Goal: Information Seeking & Learning: Learn about a topic

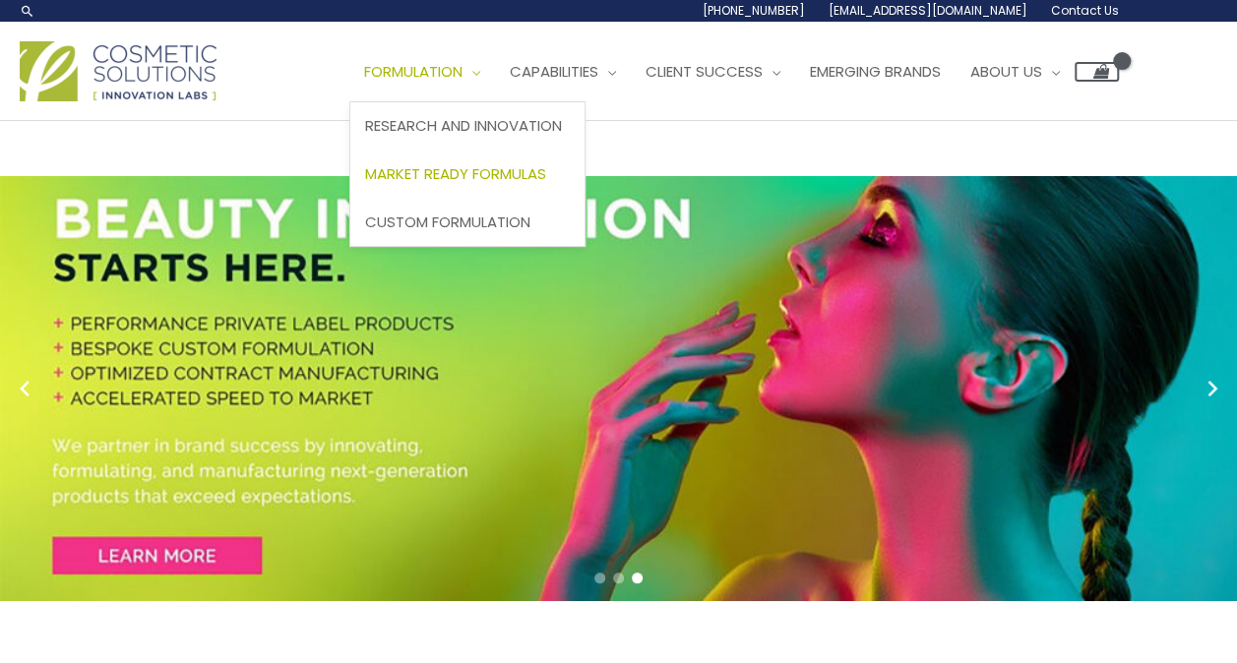
click at [500, 173] on span "Market Ready Formulas" at bounding box center [455, 173] width 181 height 21
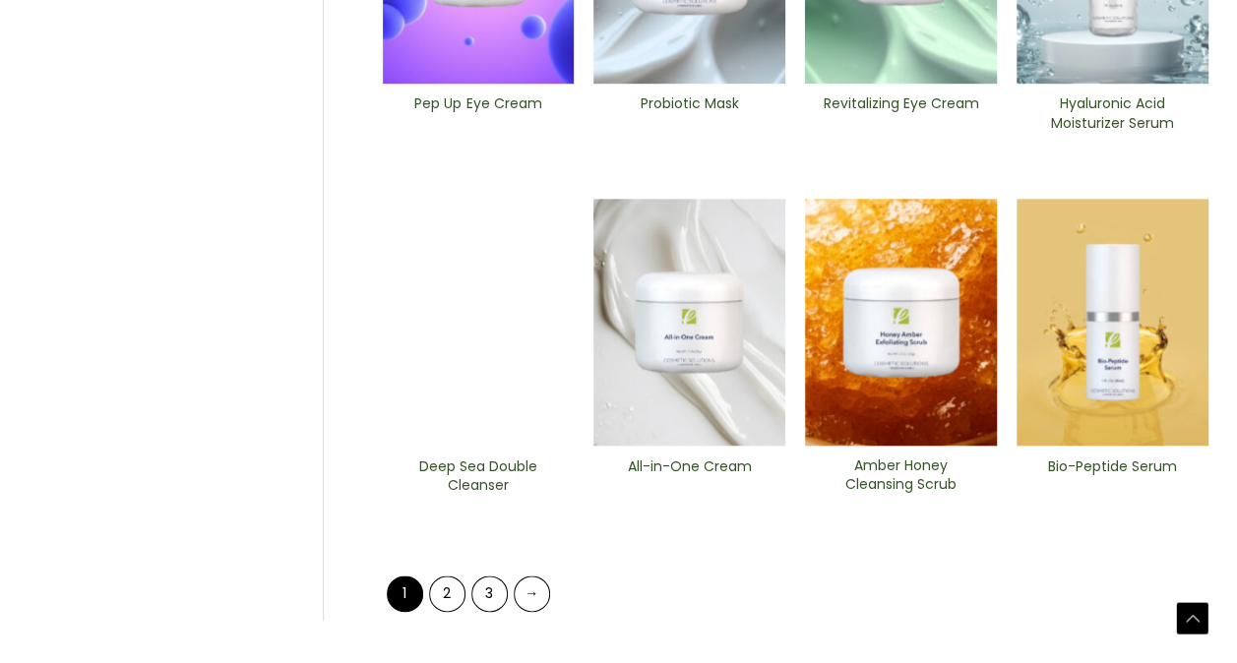
scroll to position [1015, 0]
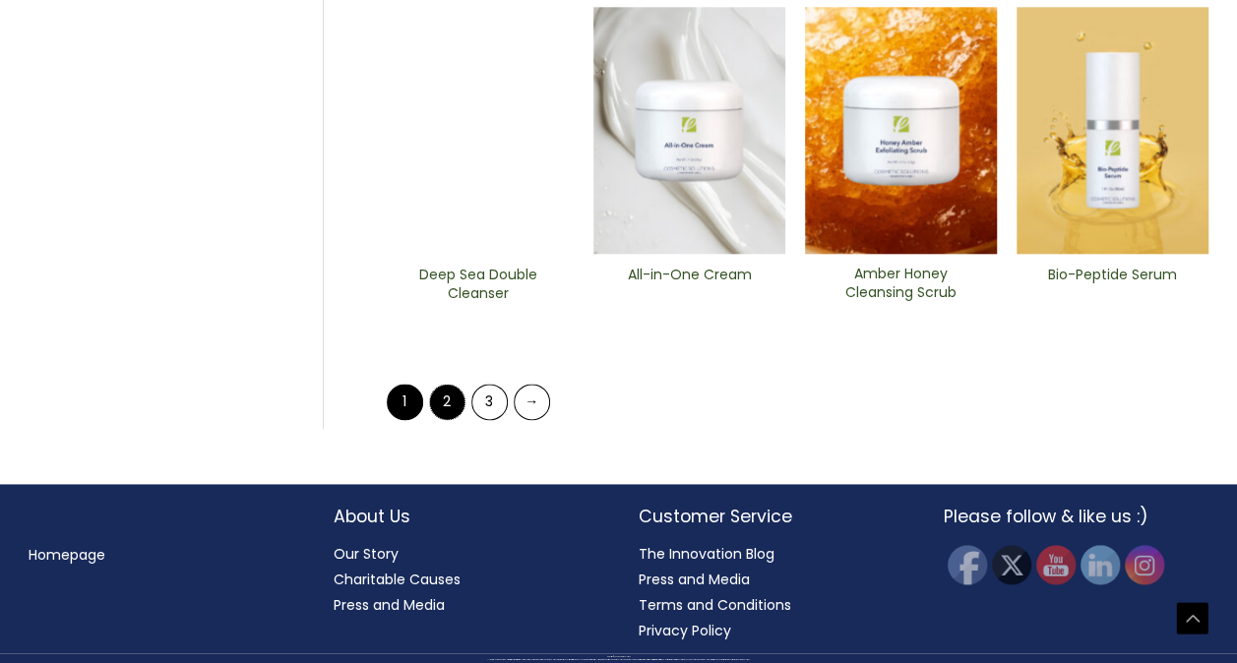
click at [457, 397] on link "2" at bounding box center [447, 402] width 36 height 36
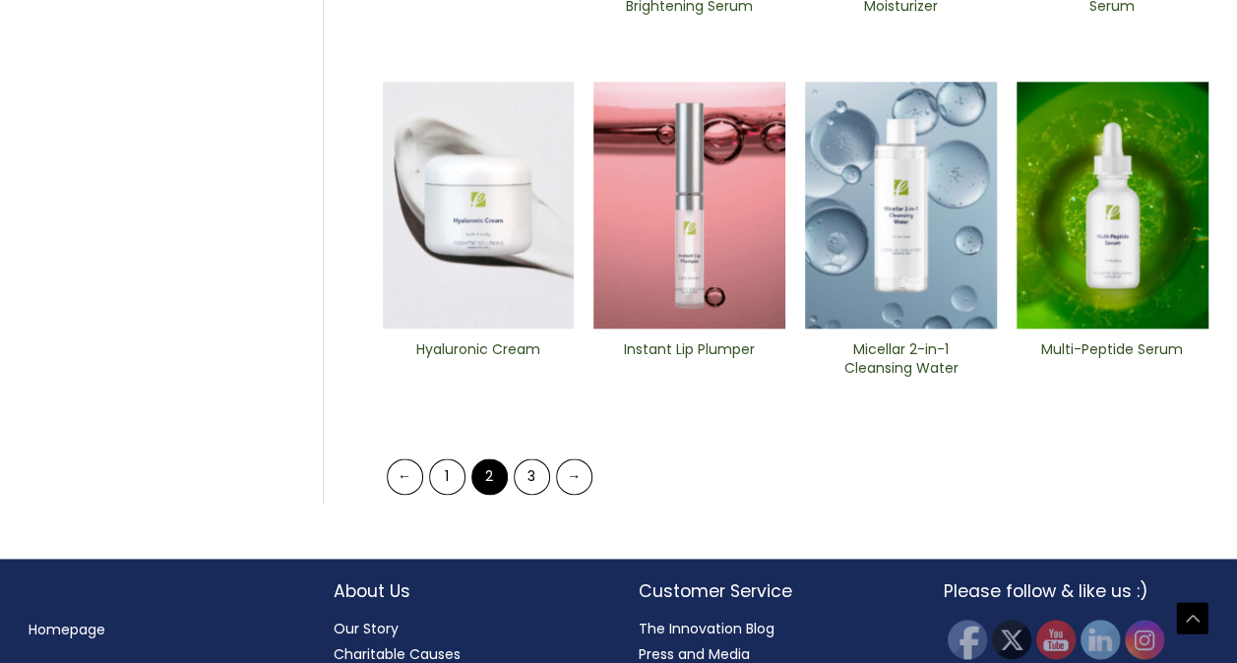
scroll to position [958, 0]
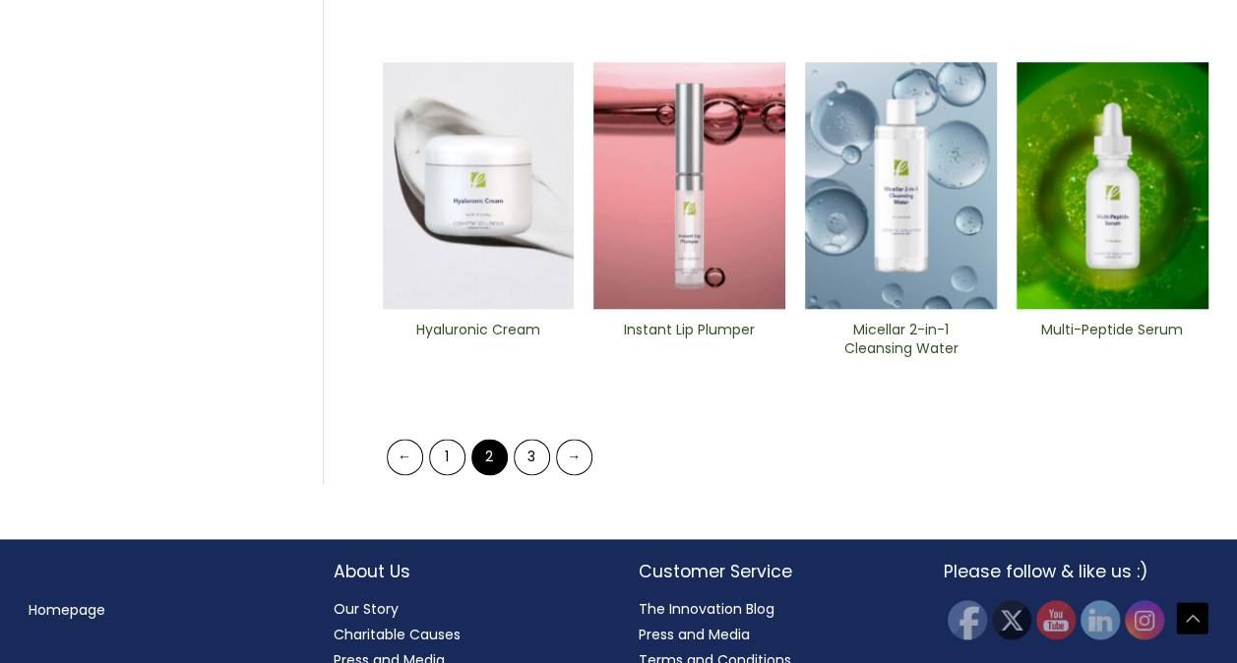
drag, startPoint x: 0, startPoint y: 0, endPoint x: 457, endPoint y: 397, distance: 605.3
drag, startPoint x: 457, startPoint y: 397, endPoint x: 529, endPoint y: 457, distance: 93.7
click at [529, 457] on link "3" at bounding box center [532, 457] width 36 height 36
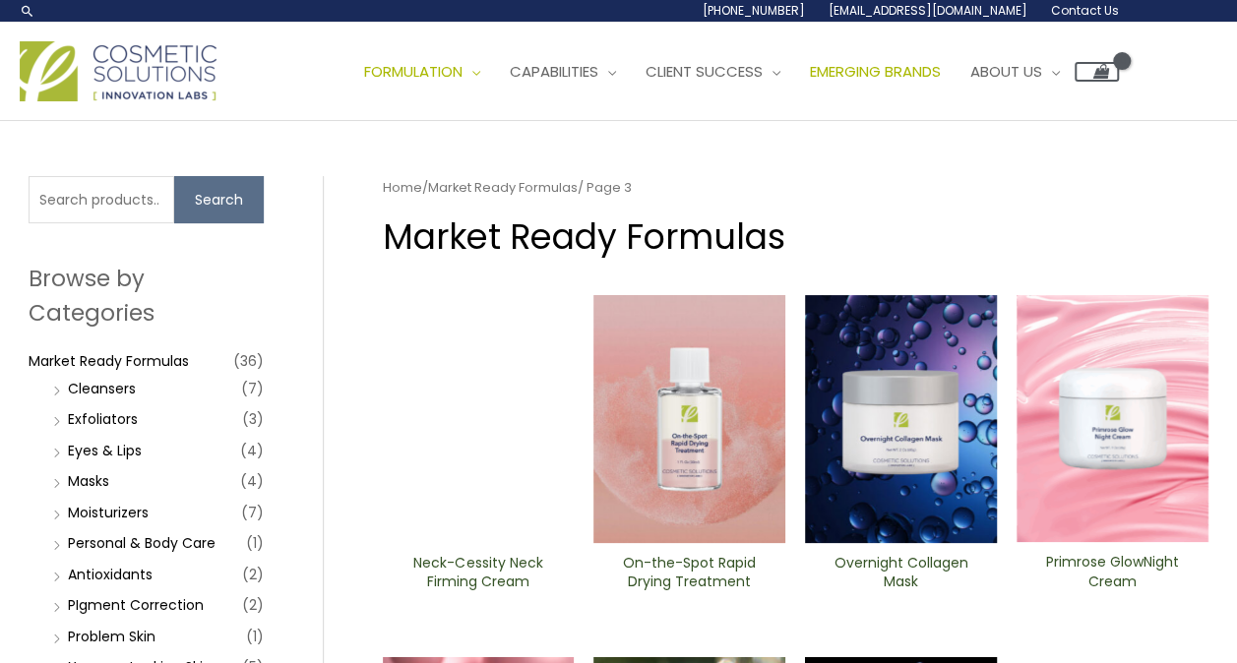
click at [889, 65] on span "Emerging Brands" at bounding box center [875, 71] width 131 height 21
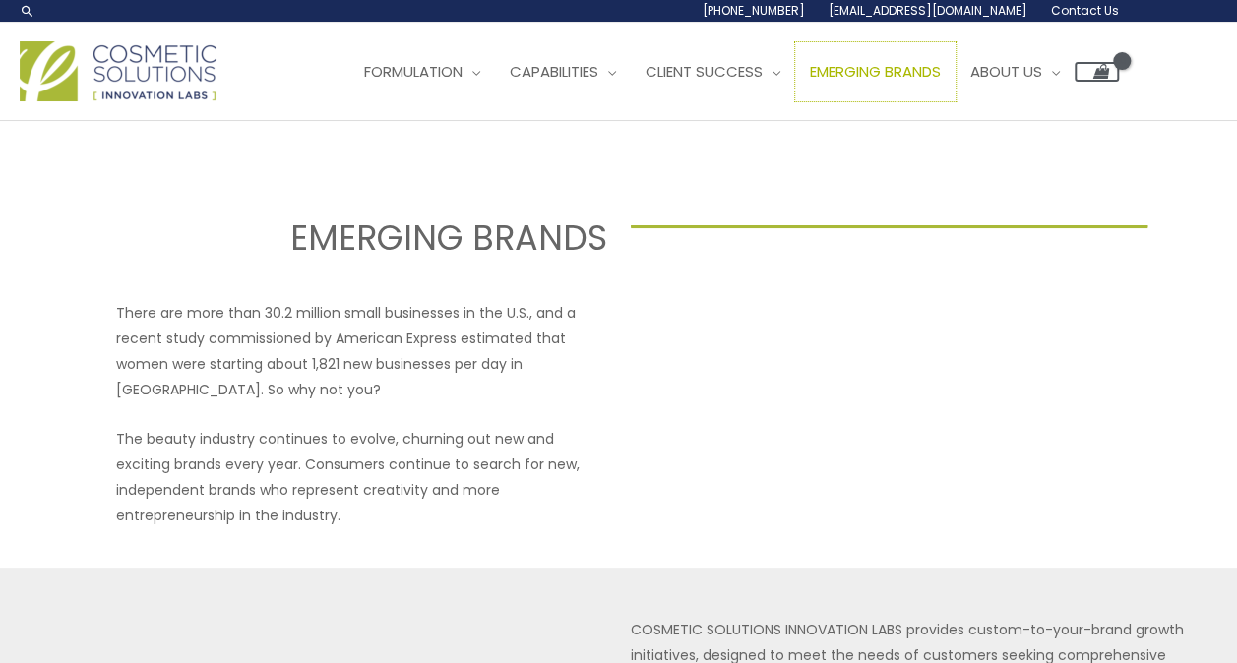
click at [889, 65] on span "Emerging Brands" at bounding box center [875, 71] width 131 height 21
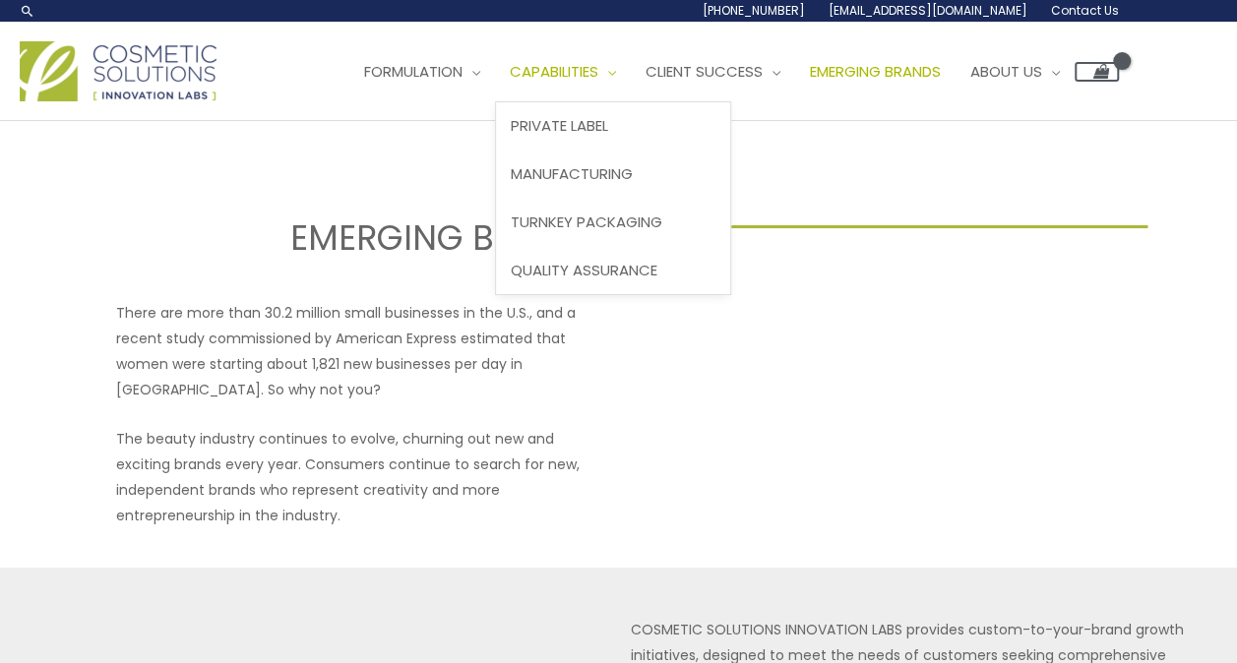
click at [598, 77] on span "Capabilities" at bounding box center [554, 71] width 89 height 21
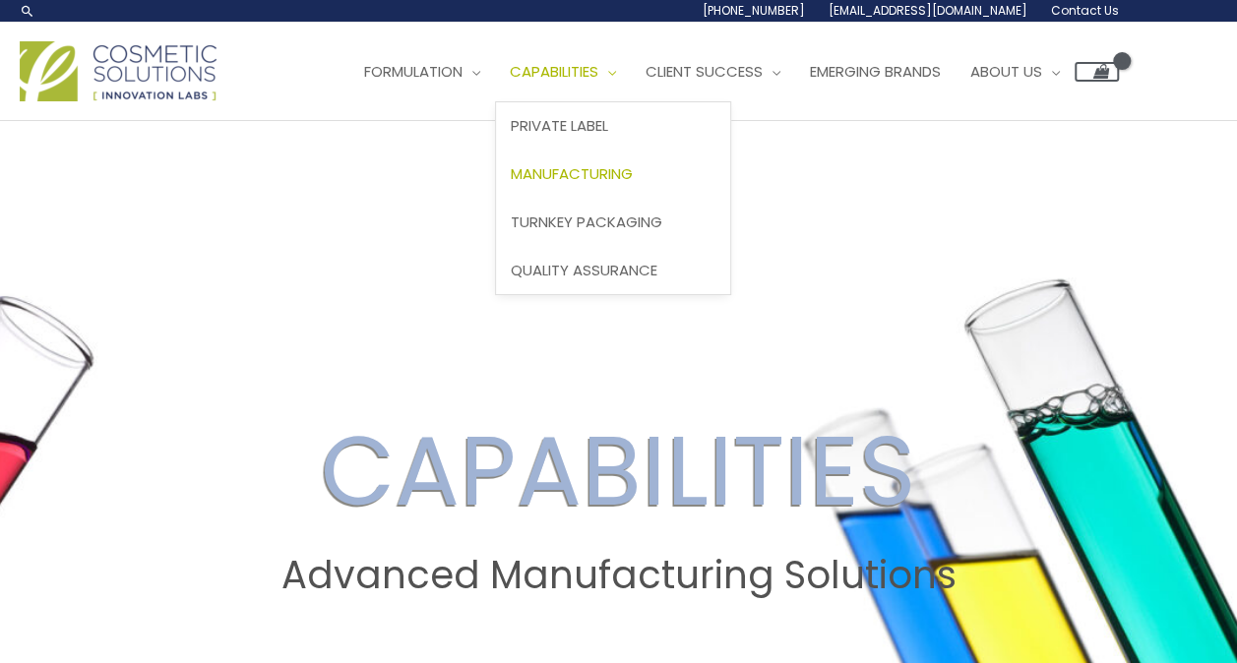
click at [624, 172] on span "Manufacturing" at bounding box center [572, 173] width 122 height 21
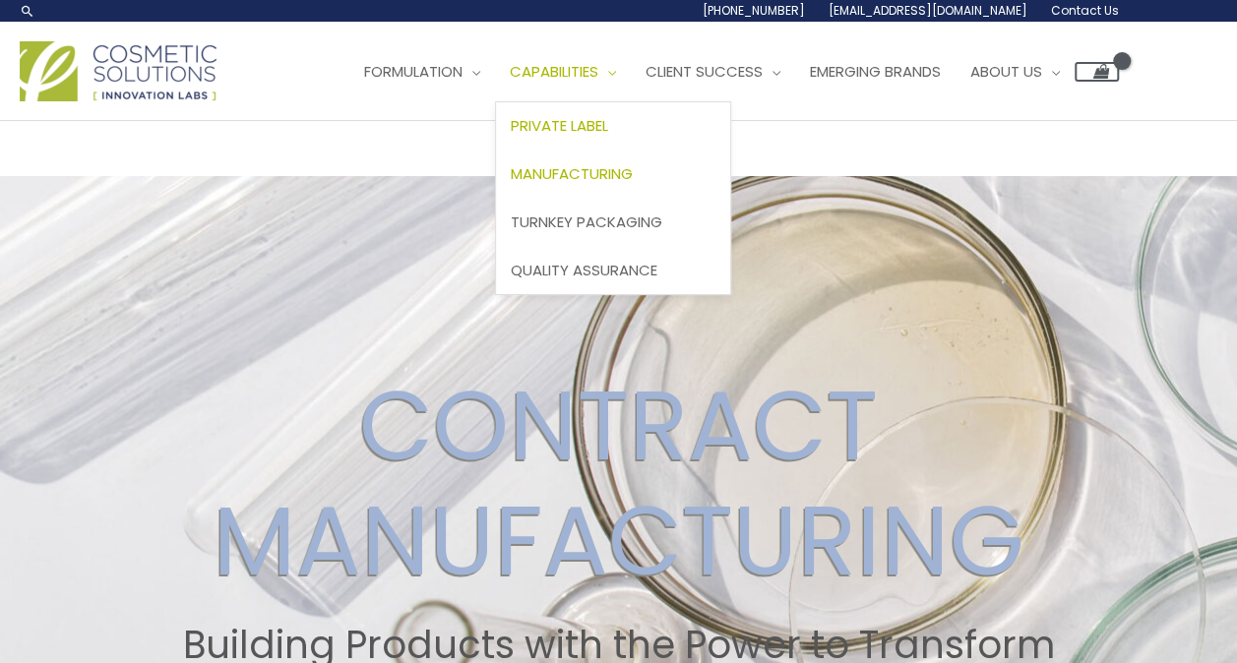
click at [586, 126] on span "Private Label" at bounding box center [559, 125] width 97 height 21
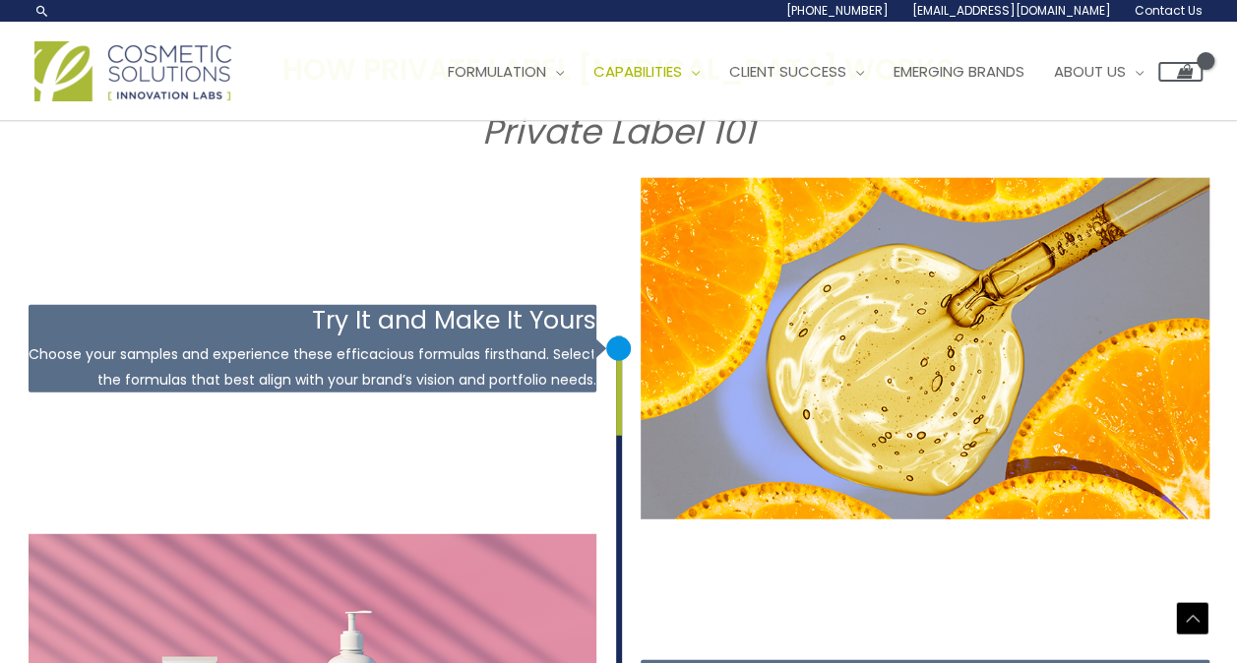
scroll to position [2325, 0]
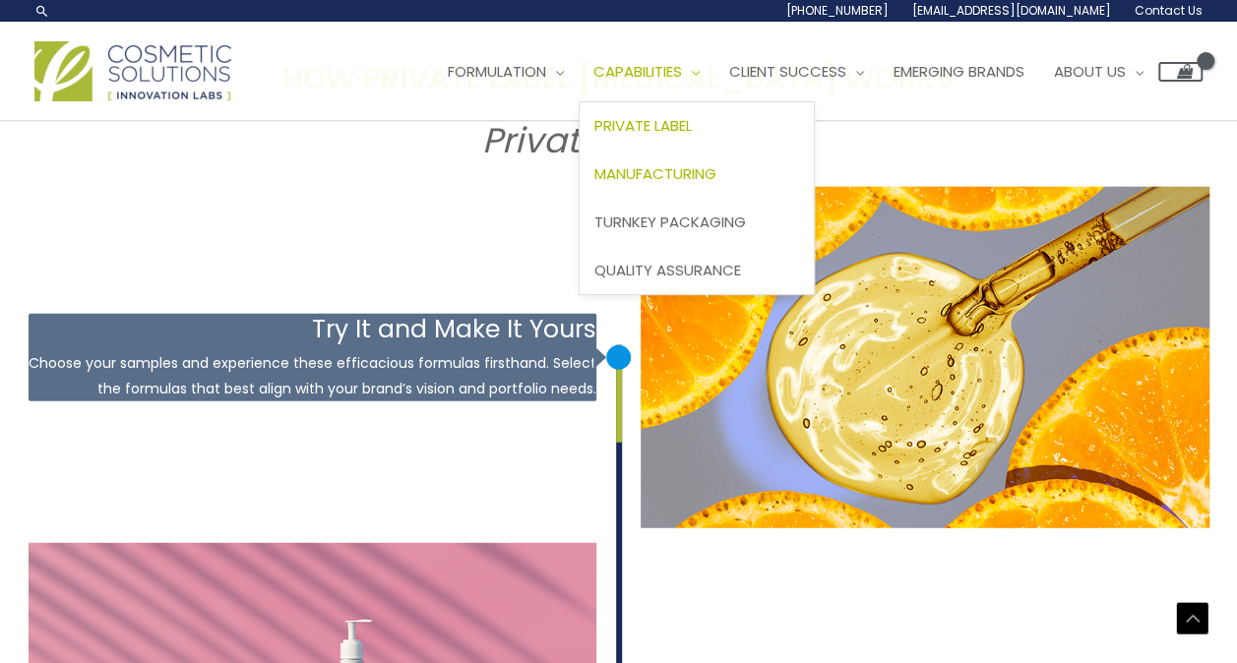
click at [707, 173] on span "Manufacturing" at bounding box center [655, 173] width 122 height 21
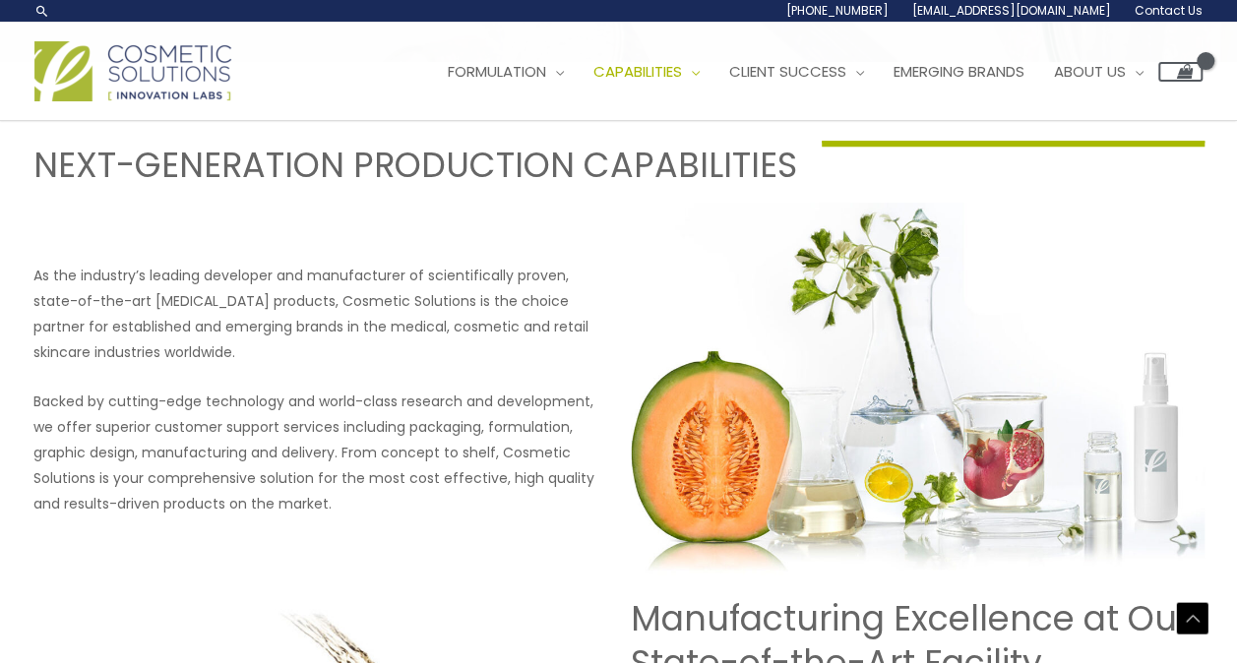
scroll to position [715, 0]
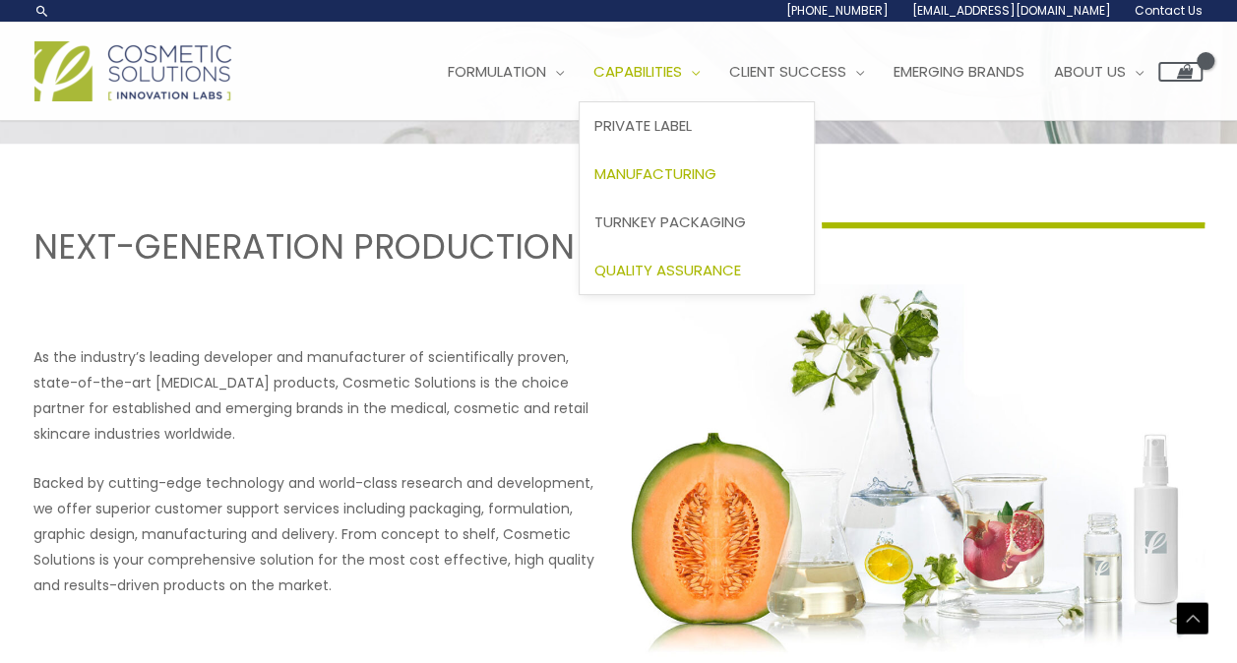
click at [696, 271] on span "Quality Assurance" at bounding box center [667, 270] width 147 height 21
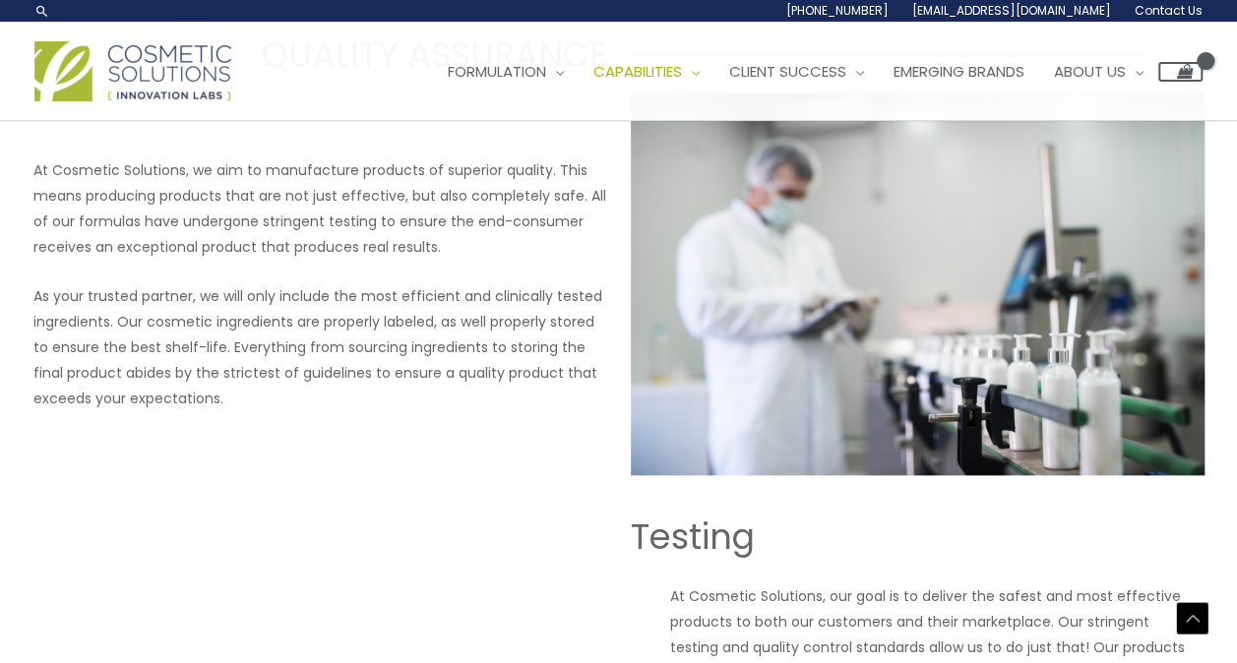
scroll to position [655, 0]
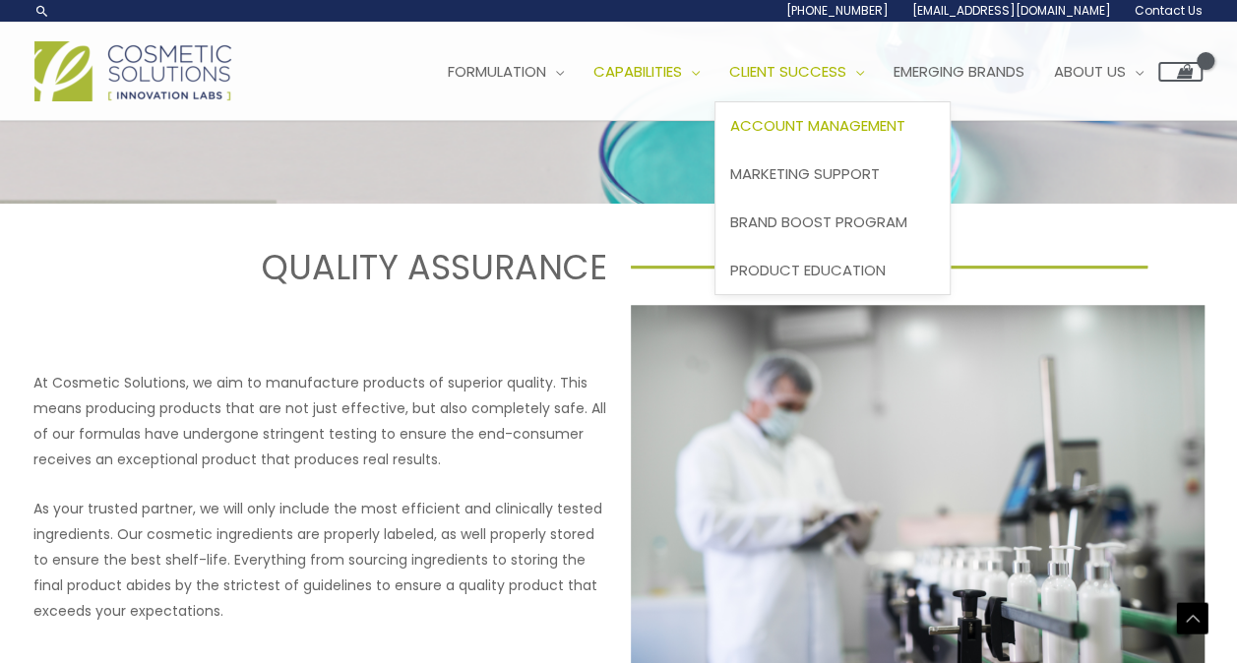
click at [829, 115] on span "Account Management" at bounding box center [817, 125] width 175 height 21
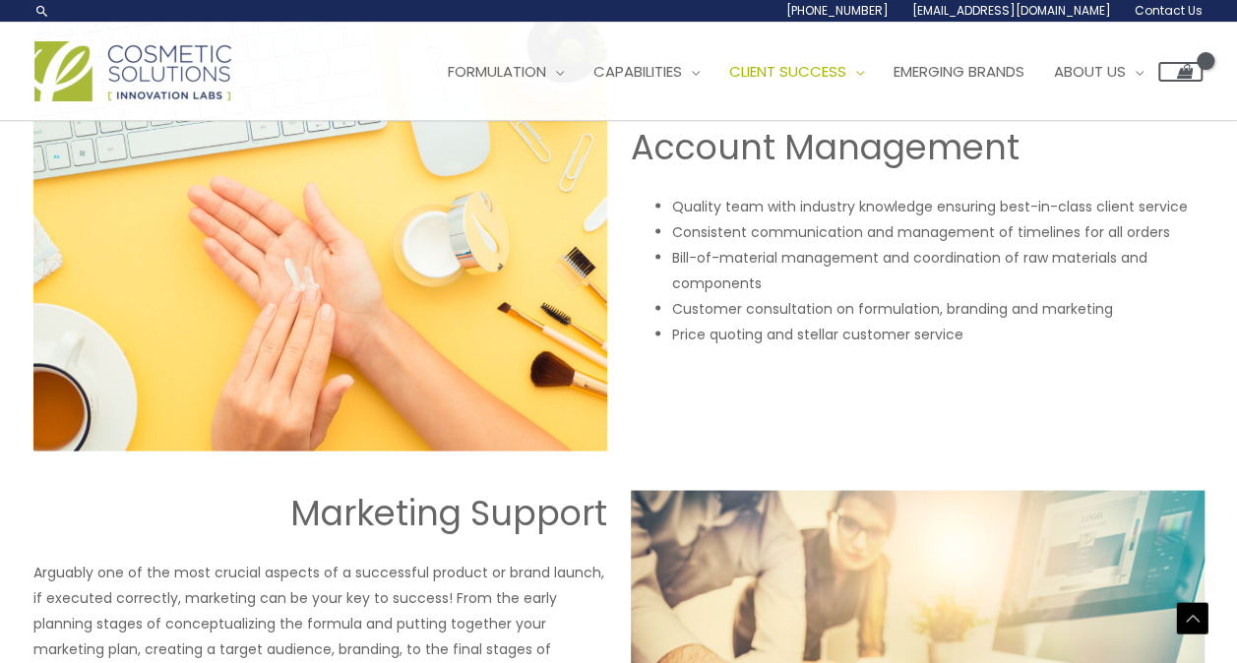
scroll to position [1728, 0]
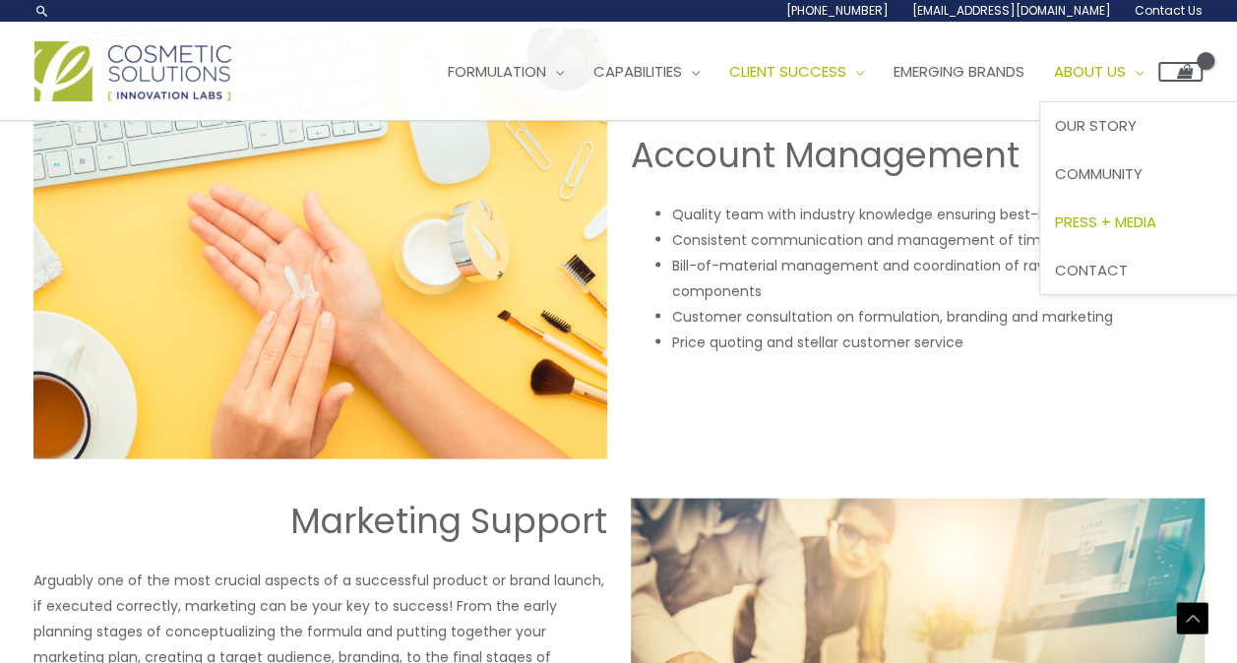
click at [1132, 227] on span "Press + Media" at bounding box center [1105, 222] width 101 height 21
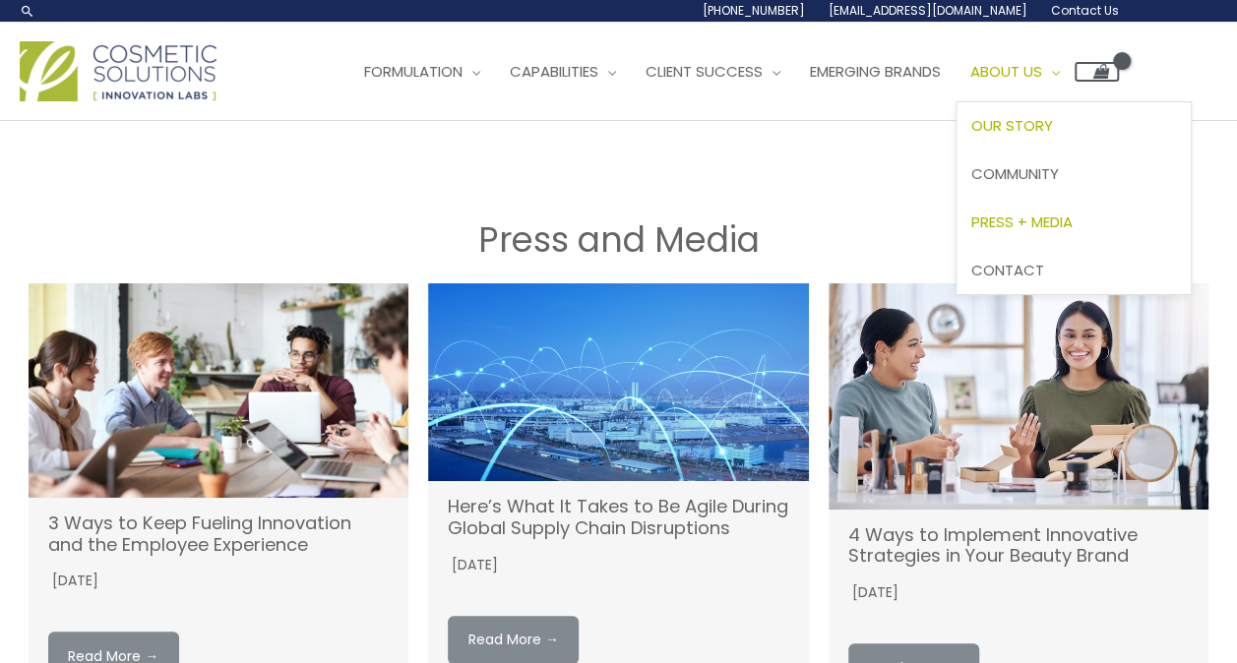
click at [1053, 116] on span "Our Story" at bounding box center [1012, 125] width 82 height 21
